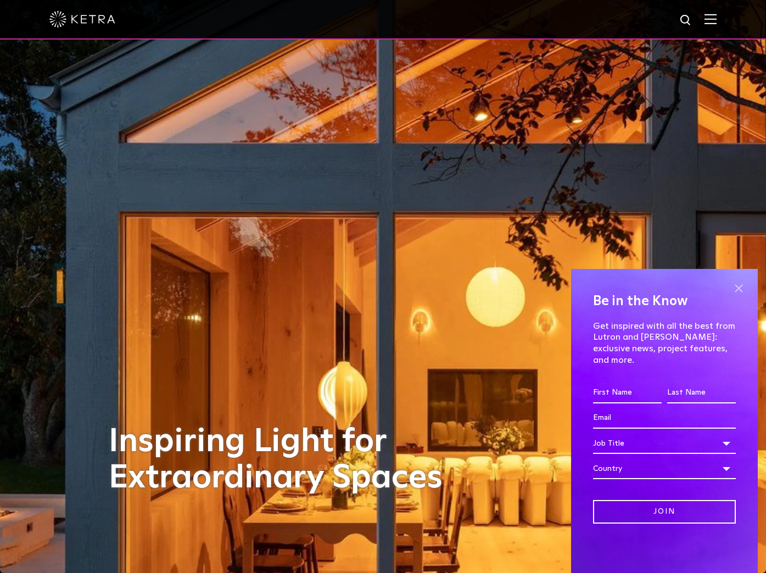
click at [739, 296] on span at bounding box center [738, 288] width 16 height 16
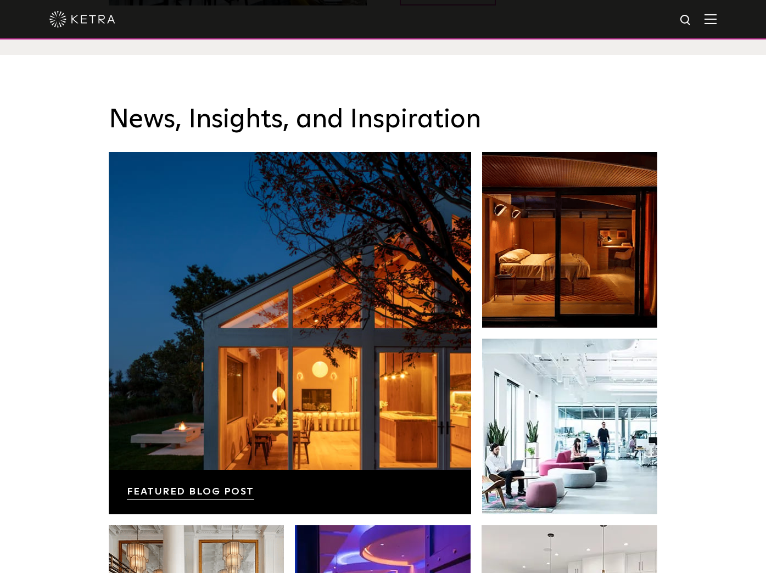
scroll to position [2274, 0]
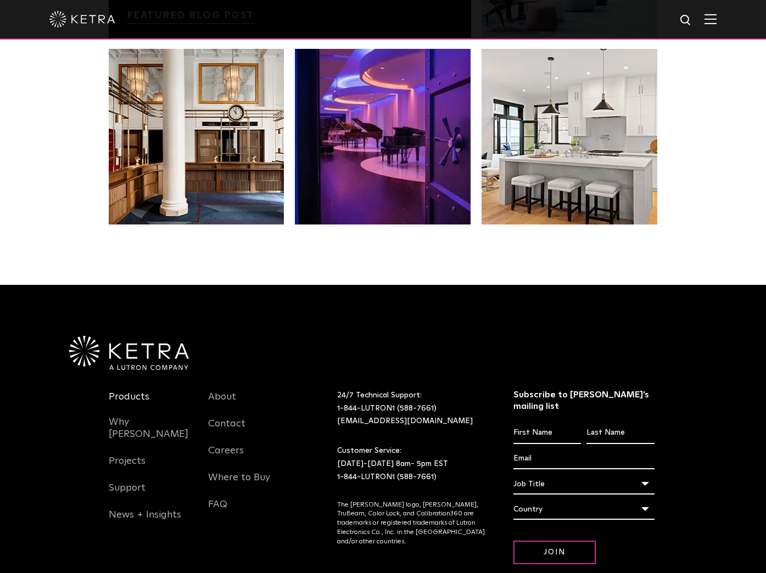
click at [130, 391] on link "Products" at bounding box center [129, 403] width 41 height 25
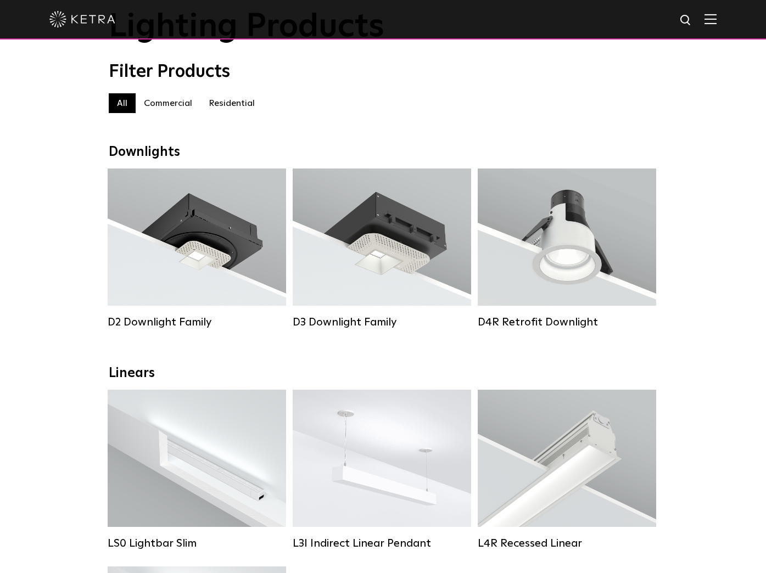
scroll to position [70, 0]
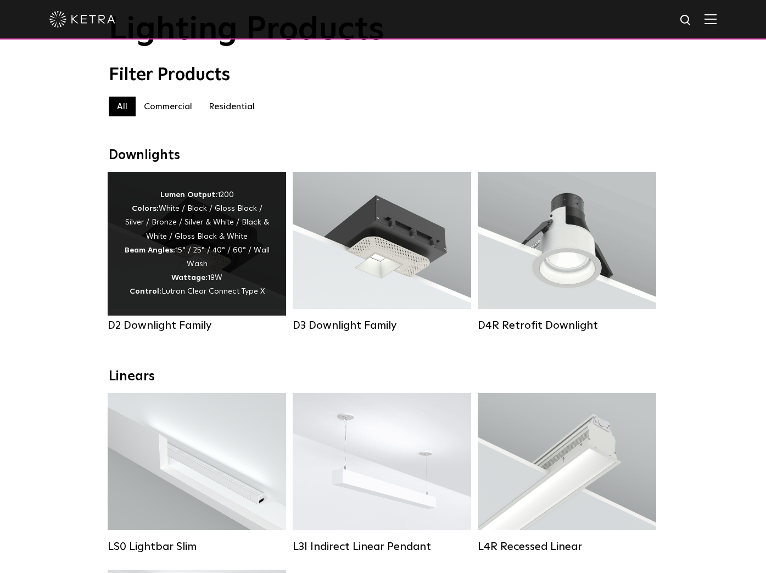
click at [235, 259] on div "Lumen Output: 1200 Colors: White / Black / Gloss Black / Silver / Bronze / Silv…" at bounding box center [196, 243] width 145 height 111
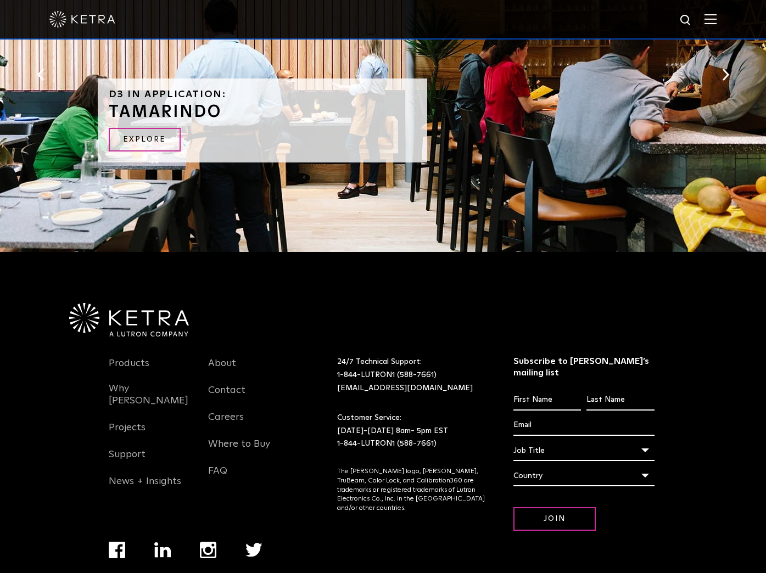
scroll to position [2324, 0]
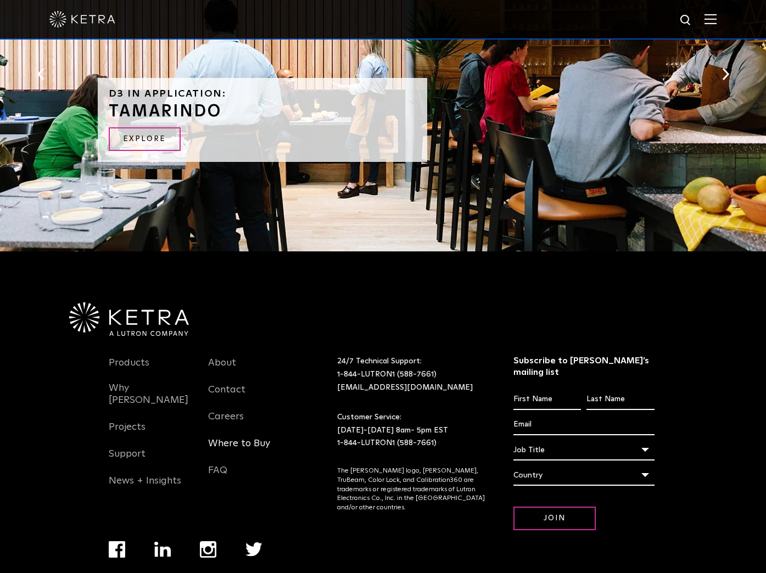
click at [259, 440] on link "Where to Buy" at bounding box center [239, 450] width 62 height 25
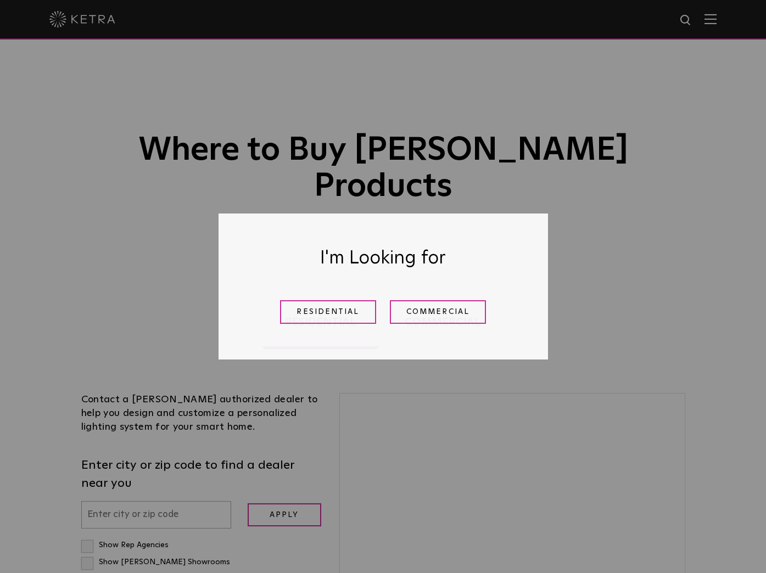
click at [347, 325] on div "Residential Commercial" at bounding box center [383, 312] width 274 height 40
click at [354, 315] on link "Residential" at bounding box center [328, 312] width 96 height 24
